Goal: Task Accomplishment & Management: Manage account settings

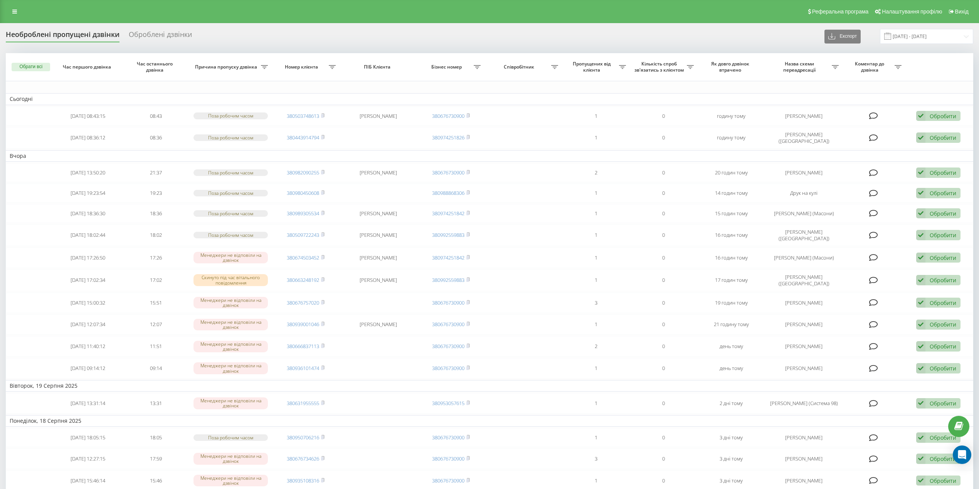
click at [6, 13] on div "Реферальна програма Налаштування профілю Вихід" at bounding box center [489, 11] width 979 height 23
click at [20, 11] on link at bounding box center [15, 11] width 14 height 11
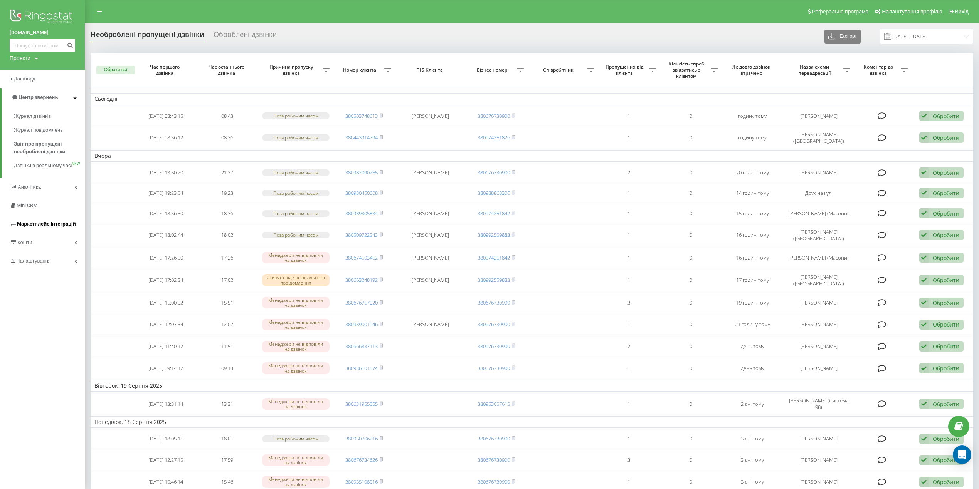
click at [53, 227] on span "Маркетплейс інтеграцій" at bounding box center [46, 224] width 59 height 6
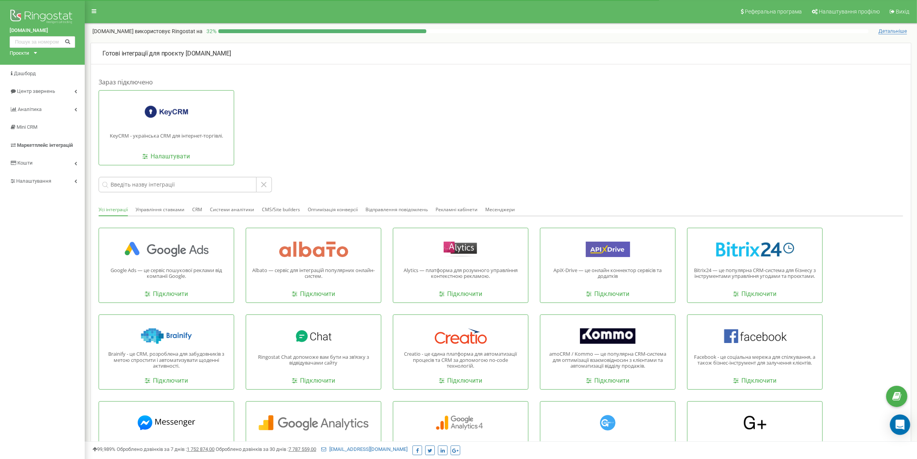
click at [907, 424] on div "Open Intercom Messenger" at bounding box center [900, 425] width 20 height 20
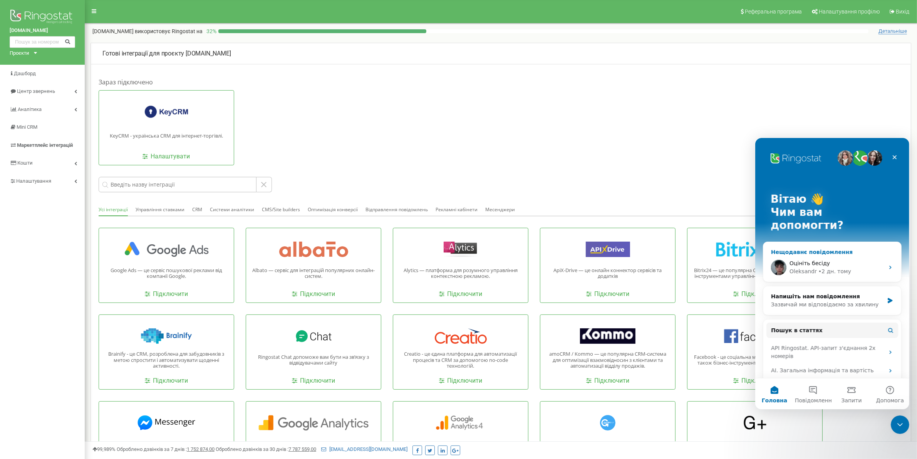
click at [846, 259] on div "Оцініть бесіду" at bounding box center [836, 263] width 95 height 8
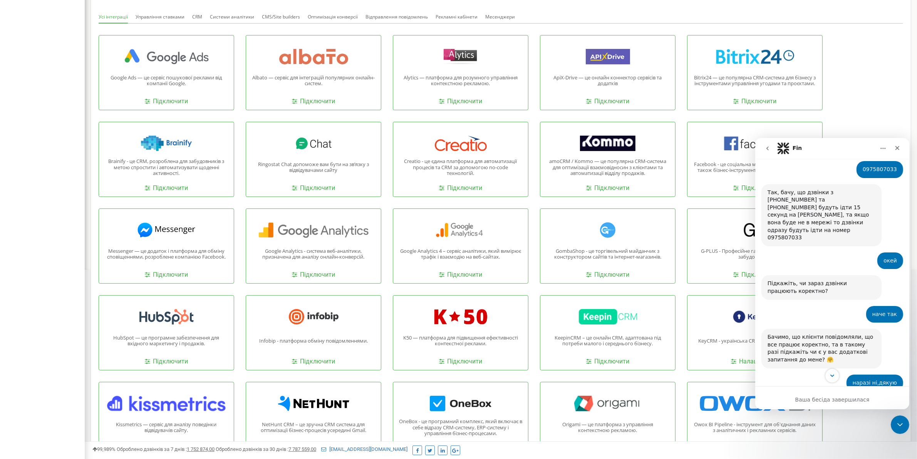
scroll to position [2178, 0]
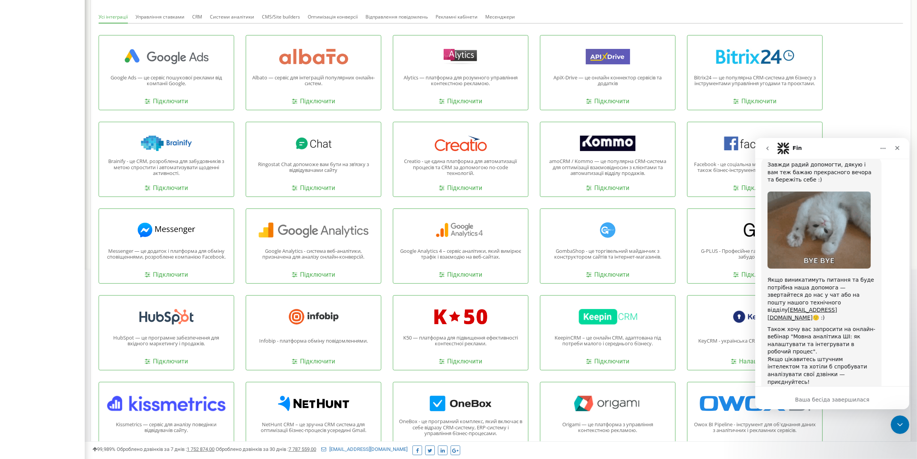
click at [834, 396] on div "Ваша бесіда завершилася" at bounding box center [832, 399] width 154 height 8
click at [766, 148] on icon "go back" at bounding box center [767, 148] width 6 height 6
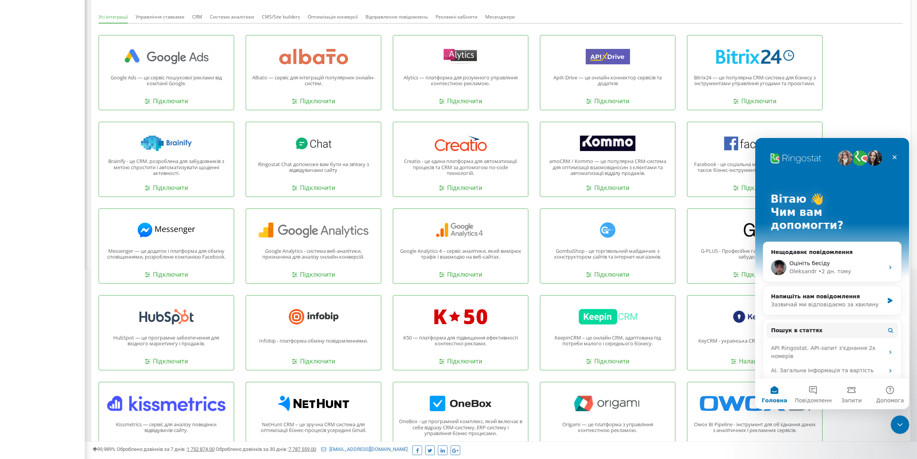
scroll to position [0, 0]
click at [817, 300] on div "Зазвичай ми відповідаємо за хвилину" at bounding box center [827, 304] width 113 height 8
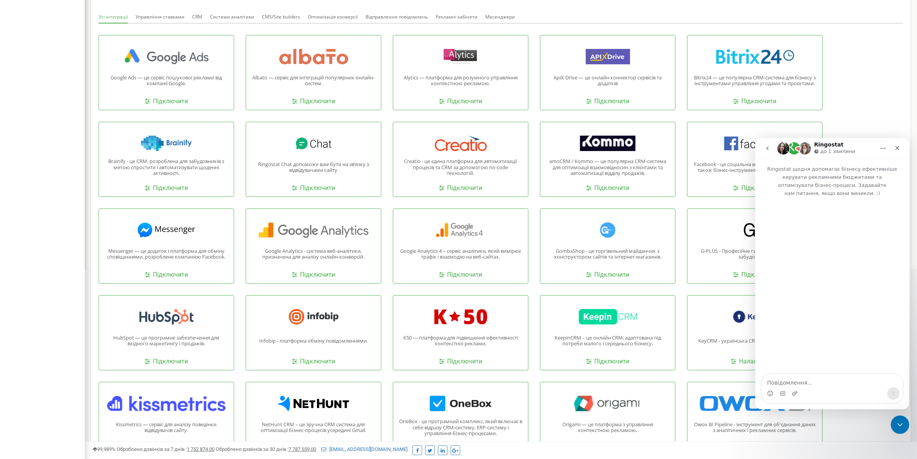
drag, startPoint x: 800, startPoint y: 383, endPoint x: 802, endPoint y: 373, distance: 9.8
click at [802, 377] on textarea "Повідомлення..." at bounding box center [832, 380] width 141 height 13
type textarea "в"
type textarea "Вітаю! в понеділок ми змінювали назву сіп-акаунт для менеджера Анастасії Гнатюк…"
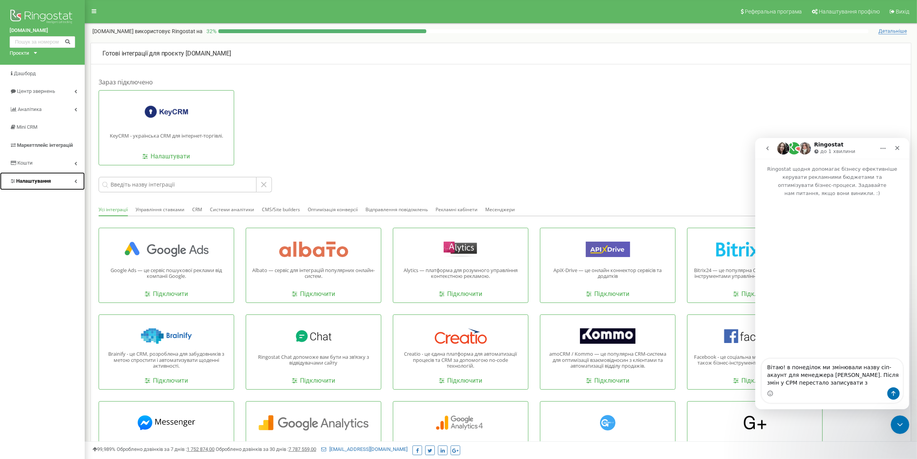
click at [48, 182] on span "Налаштування" at bounding box center [33, 181] width 35 height 6
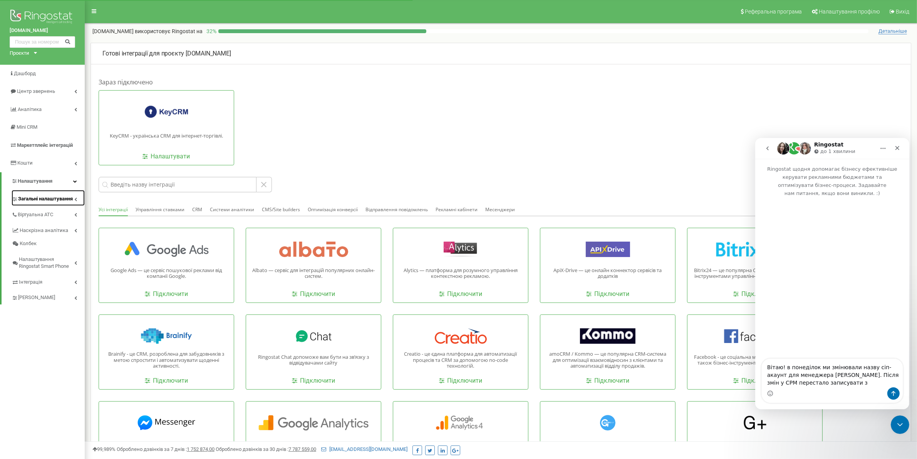
click at [45, 203] on span "Загальні налаштування" at bounding box center [45, 198] width 55 height 7
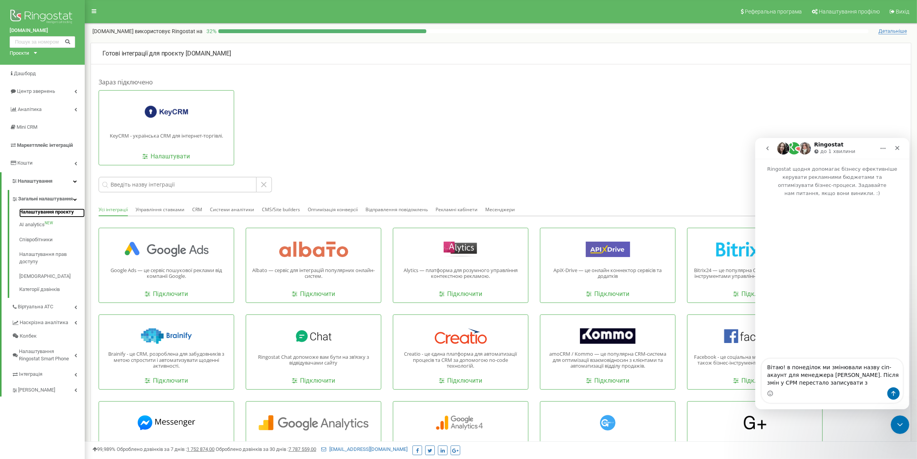
click at [42, 218] on link "Налаштування проєкту" at bounding box center [51, 212] width 65 height 9
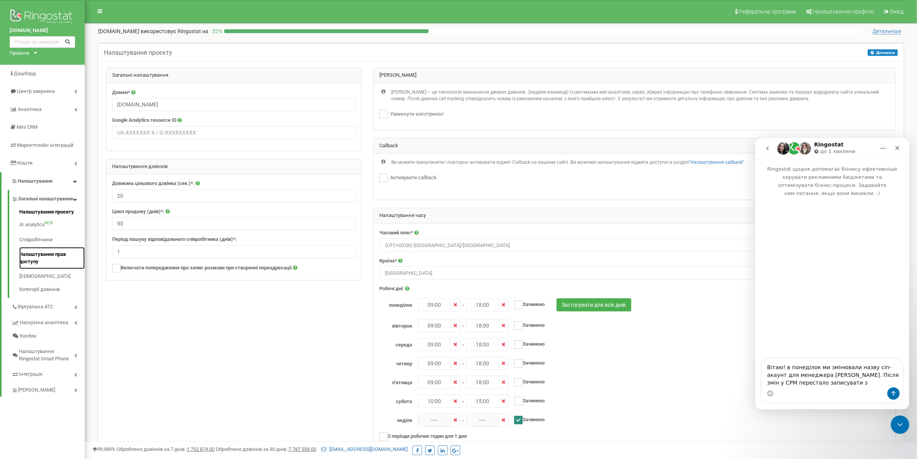
click at [33, 262] on link "Налаштування прав доступу" at bounding box center [51, 258] width 65 height 22
